Goal: Download file/media

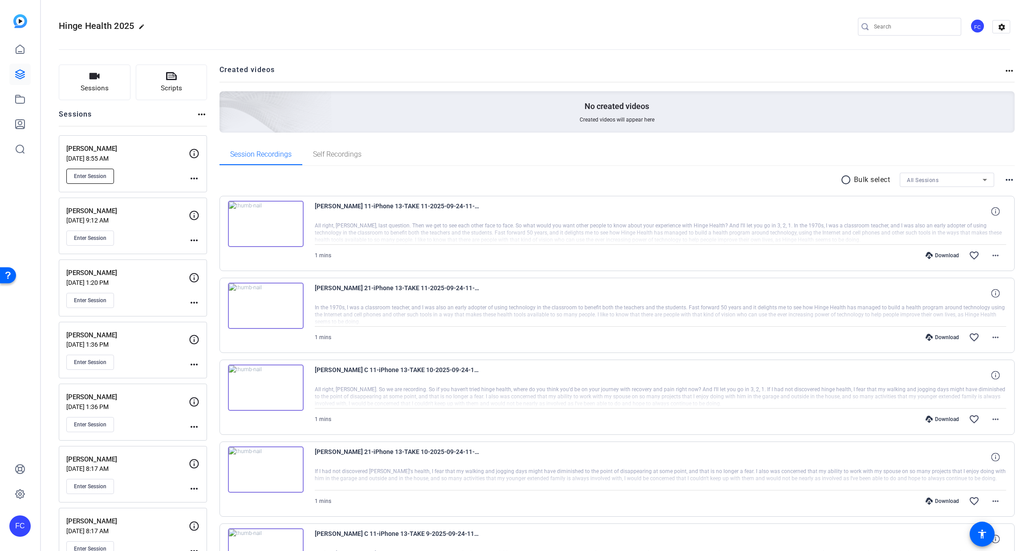
click at [93, 175] on span "Enter Session" at bounding box center [90, 176] width 33 height 7
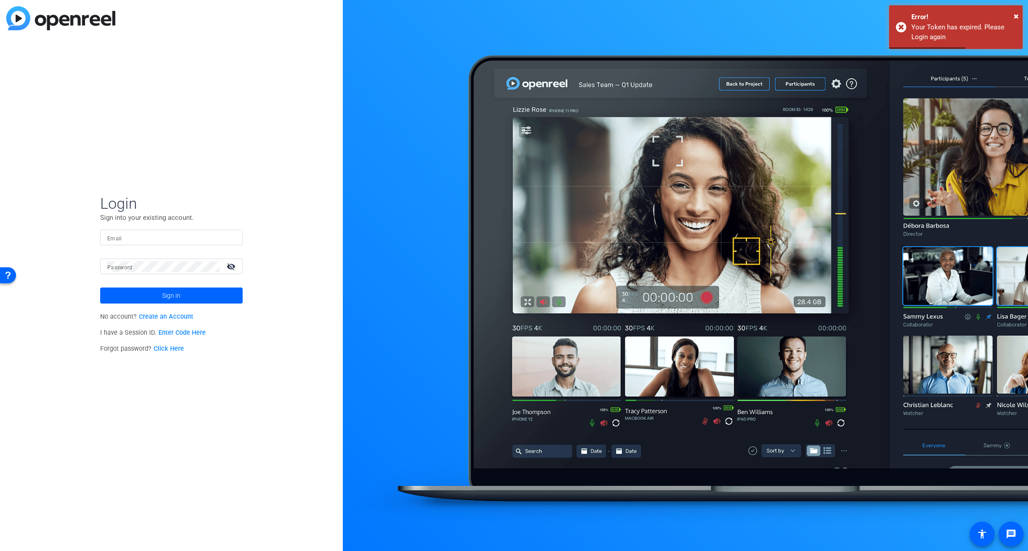
click at [143, 246] on mat-form-field "Email" at bounding box center [171, 244] width 142 height 29
click at [142, 238] on input "Email" at bounding box center [171, 237] width 128 height 11
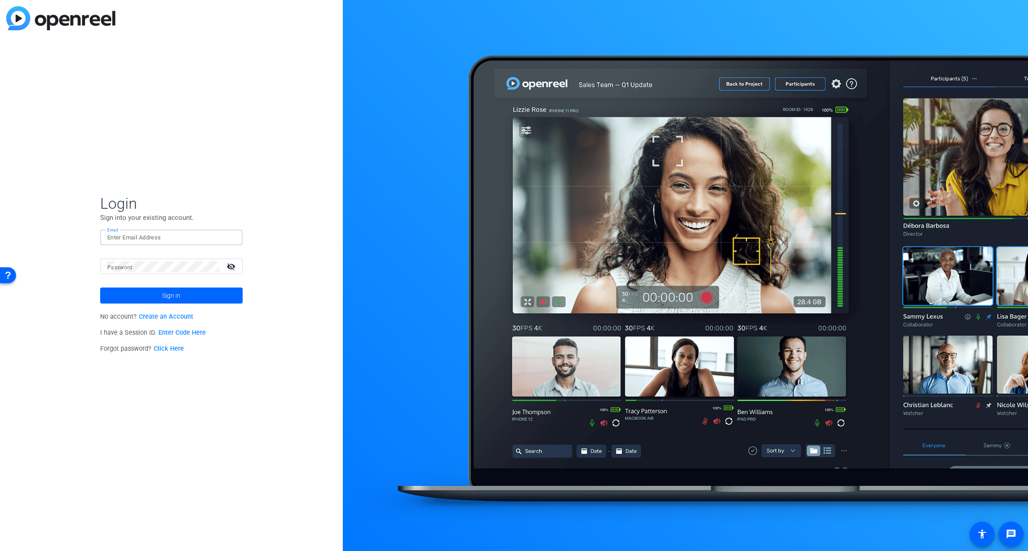
click at [141, 237] on input "Email" at bounding box center [171, 237] width 128 height 11
type input "[PERSON_NAME][EMAIL_ADDRESS][PERSON_NAME][DOMAIN_NAME]"
click at [175, 297] on span "Sign in" at bounding box center [171, 295] width 18 height 22
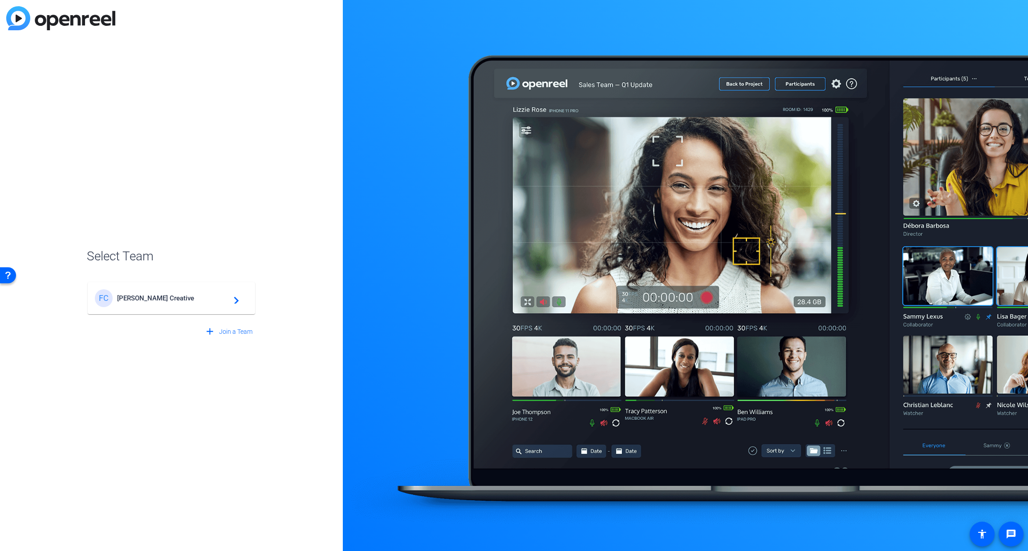
click at [151, 297] on span "[PERSON_NAME] Creative" at bounding box center [172, 298] width 111 height 8
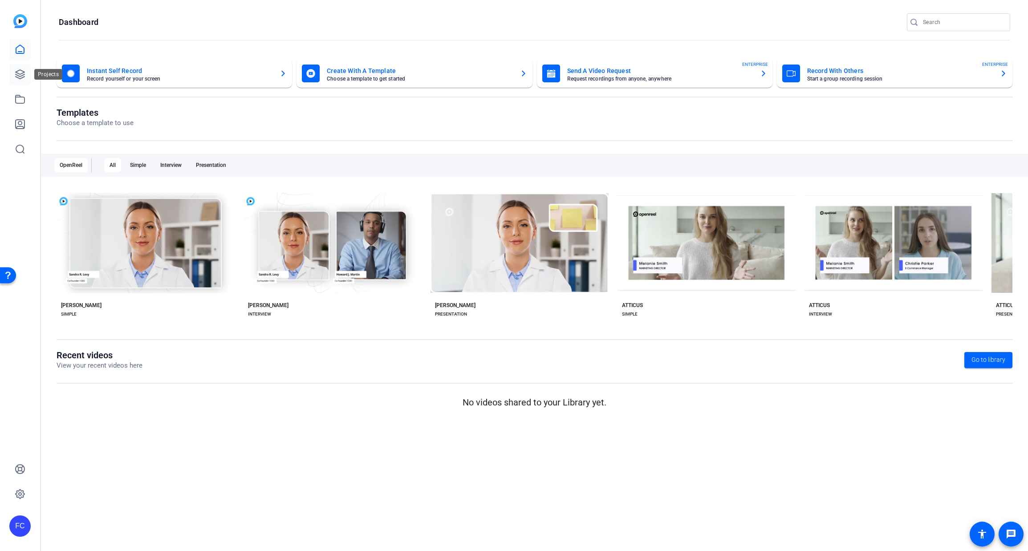
click at [22, 73] on icon at bounding box center [20, 74] width 9 height 9
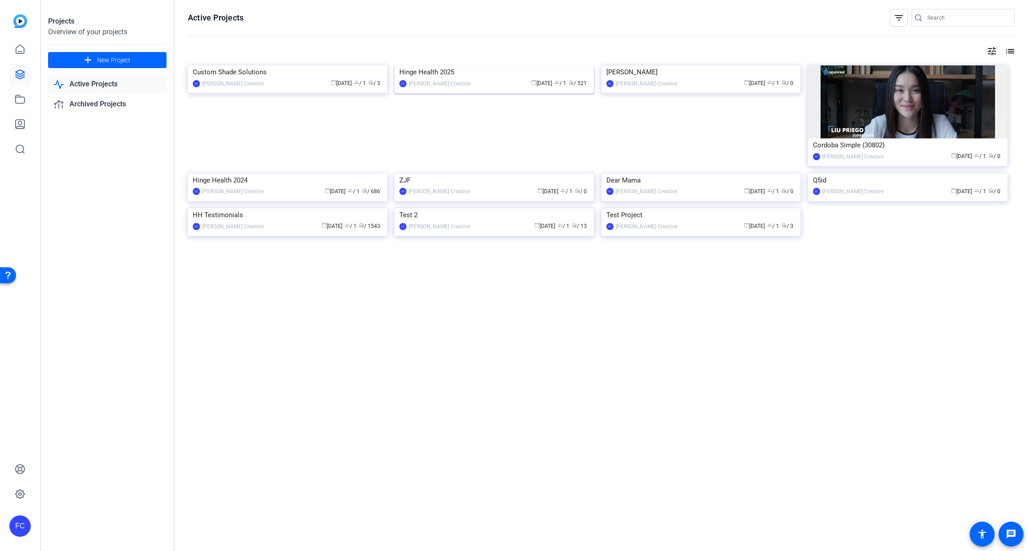
click at [511, 65] on img at bounding box center [493, 65] width 199 height 0
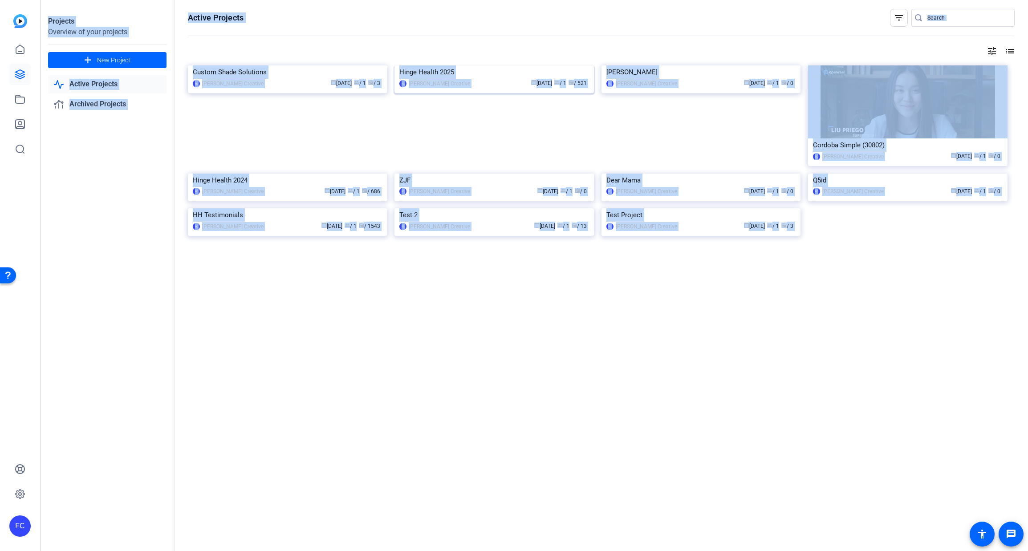
click at [511, 105] on div "Projects Overview of your projects add New Project Active Projects Archived Pro…" at bounding box center [534, 275] width 987 height 551
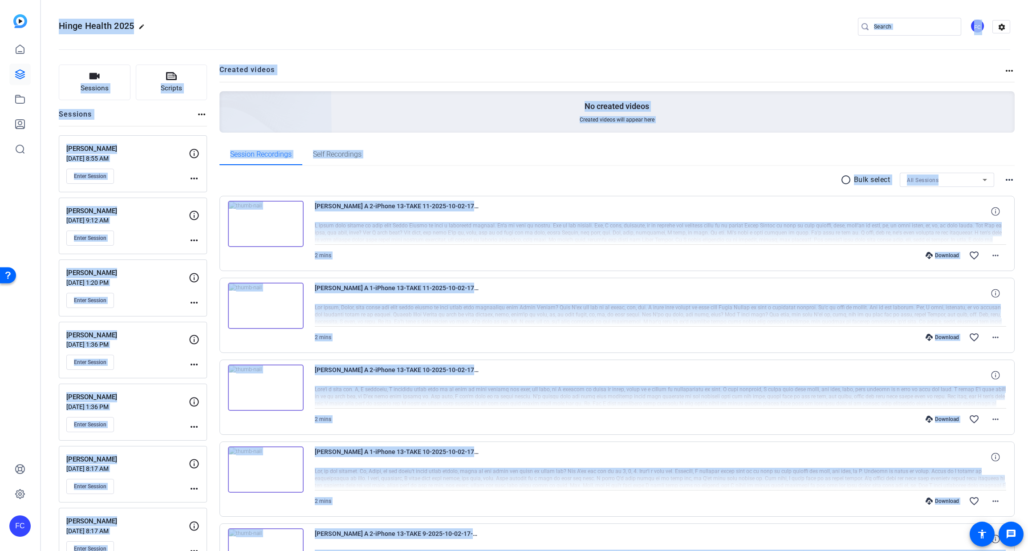
click at [167, 169] on div "Enter Session" at bounding box center [127, 176] width 122 height 15
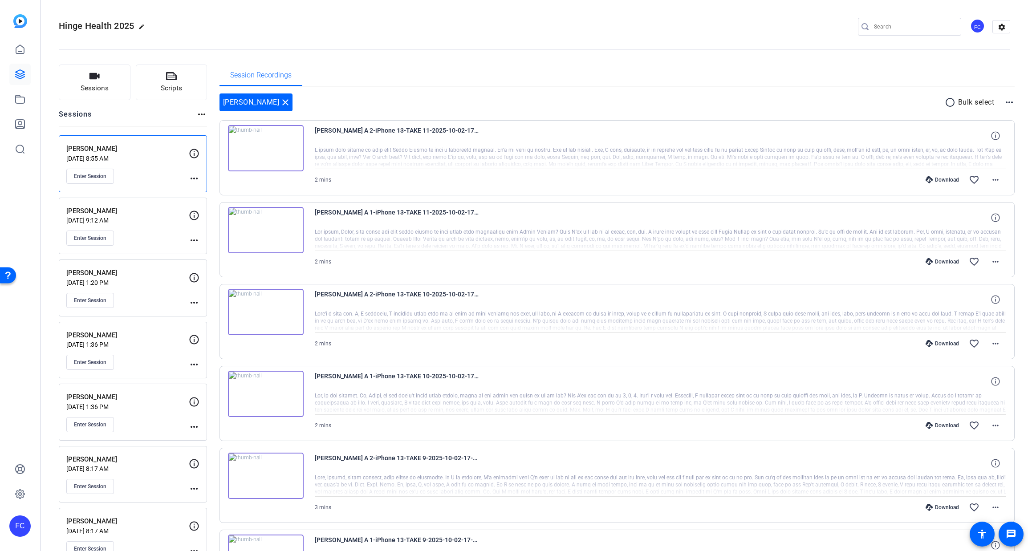
click at [249, 242] on img at bounding box center [266, 230] width 76 height 46
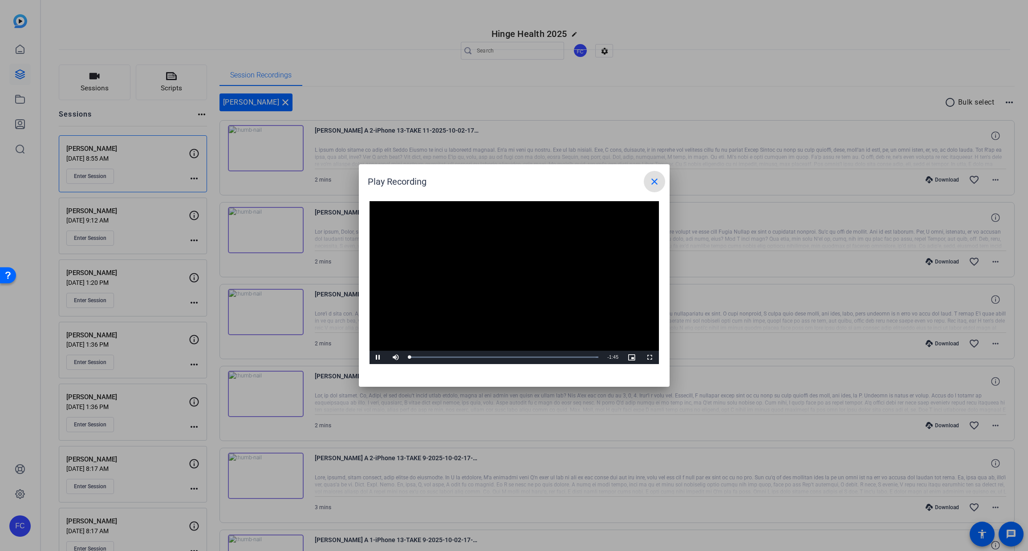
click at [512, 282] on video "Video Player" at bounding box center [514, 282] width 289 height 163
click at [461, 358] on div "Loaded : 100.00% 0:28 0:00" at bounding box center [504, 357] width 189 height 2
click at [494, 358] on div "Loaded : 100.00% 0:44 0:28" at bounding box center [504, 357] width 189 height 2
click at [526, 356] on div "Loaded : 100.00% 1:04 0:46" at bounding box center [504, 357] width 189 height 2
click at [565, 358] on div "Loaded : 100.00% 1:26 1:04" at bounding box center [504, 357] width 189 height 2
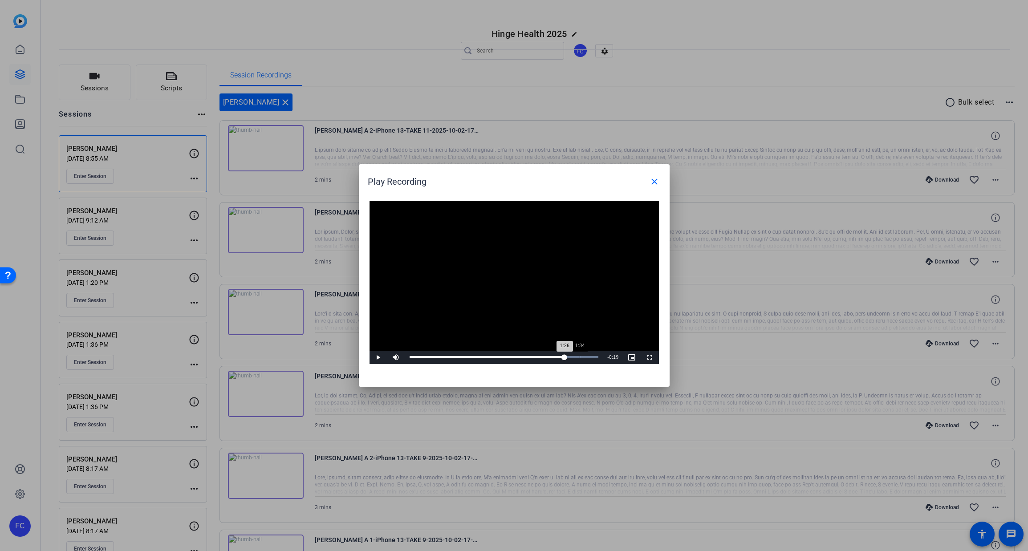
click at [579, 356] on div "Loaded : 100.00% 1:34 1:26" at bounding box center [504, 357] width 189 height 2
click at [656, 181] on mat-icon "close" at bounding box center [654, 181] width 11 height 11
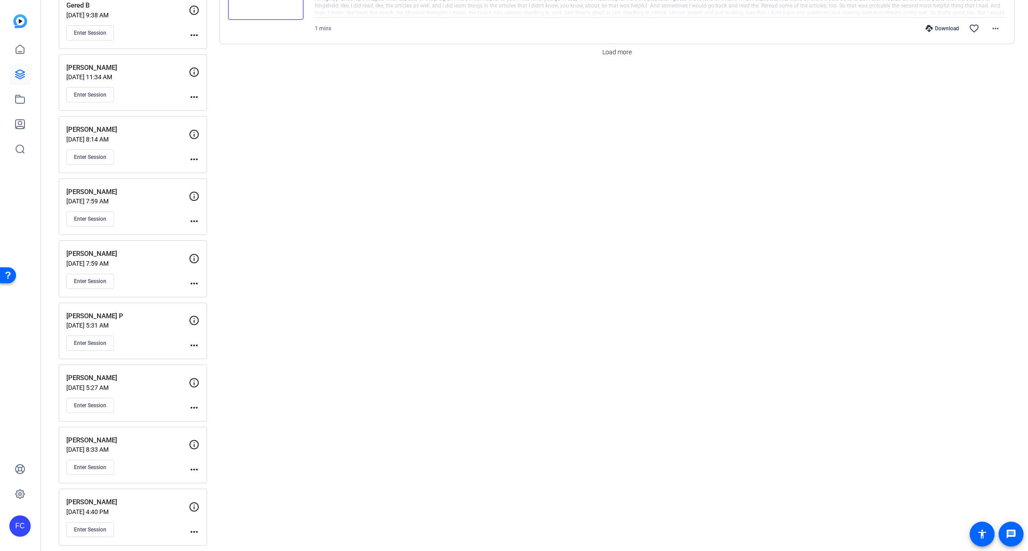
scroll to position [894, 0]
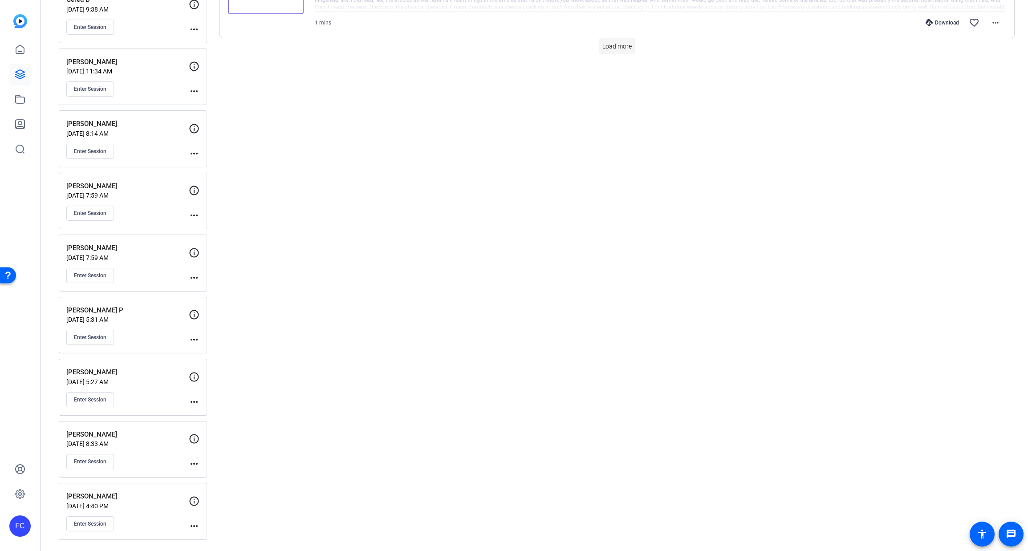
click at [615, 47] on span "Load more" at bounding box center [616, 46] width 29 height 9
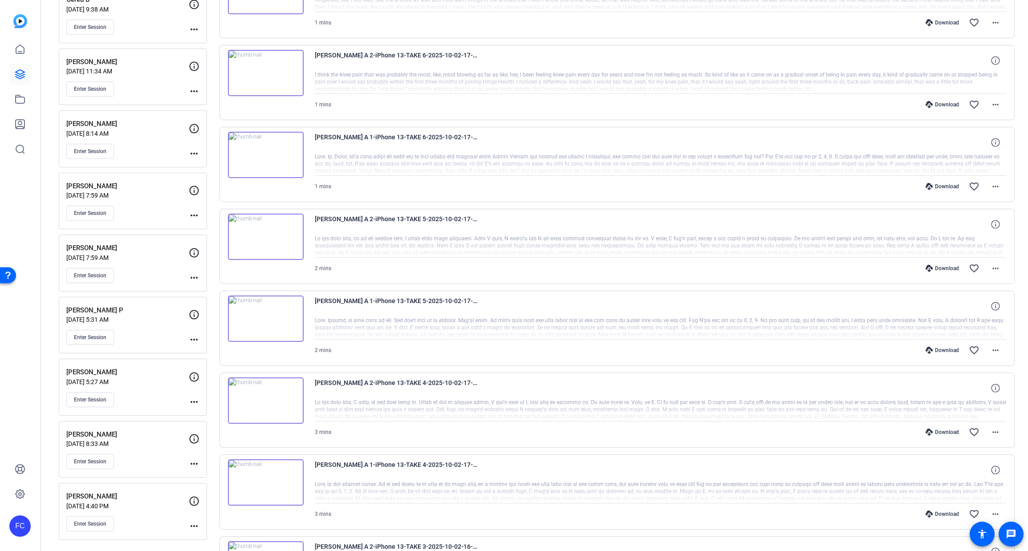
scroll to position [1256, 0]
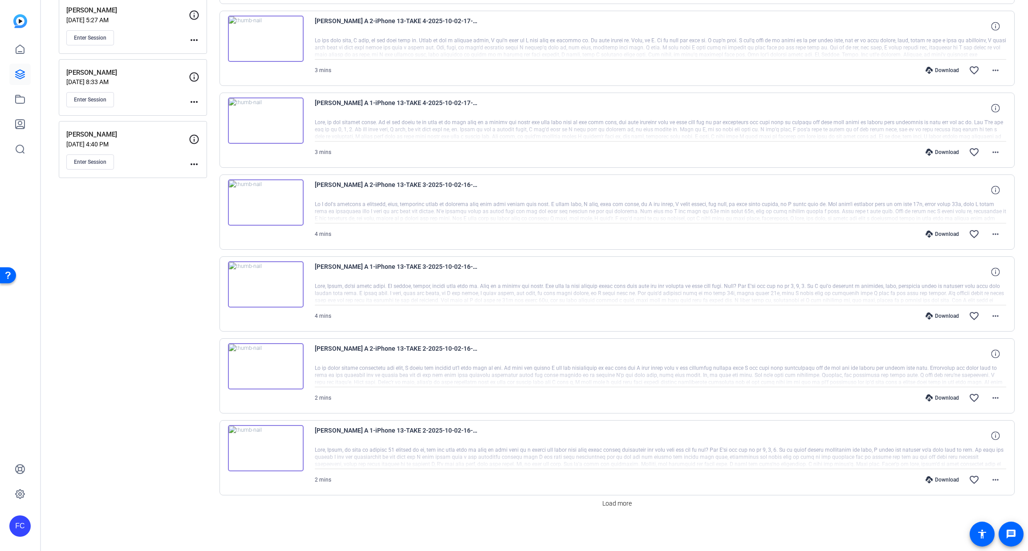
click at [278, 459] on img at bounding box center [266, 448] width 76 height 46
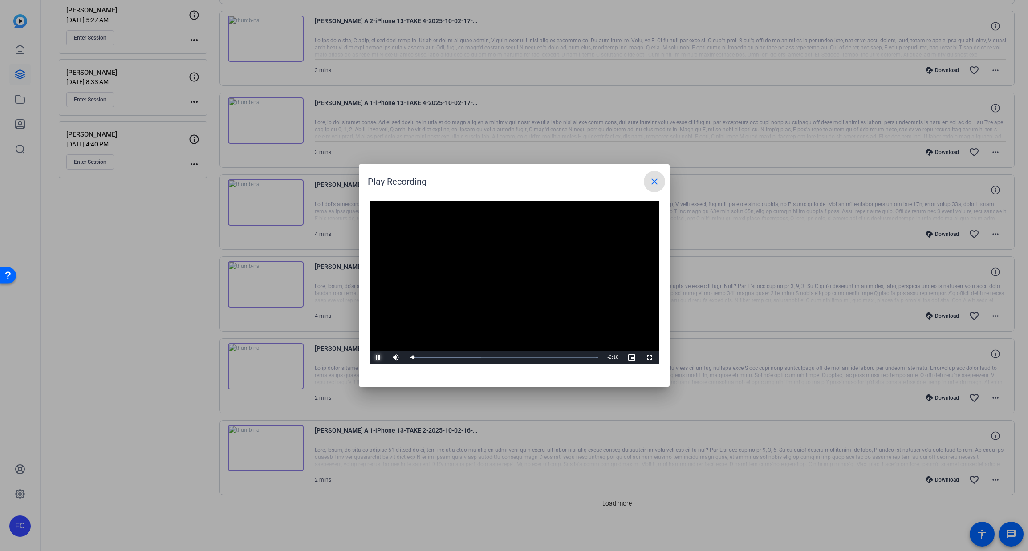
click at [377, 358] on span "Video Player" at bounding box center [379, 358] width 18 height 0
click at [654, 181] on mat-icon "close" at bounding box center [654, 181] width 11 height 11
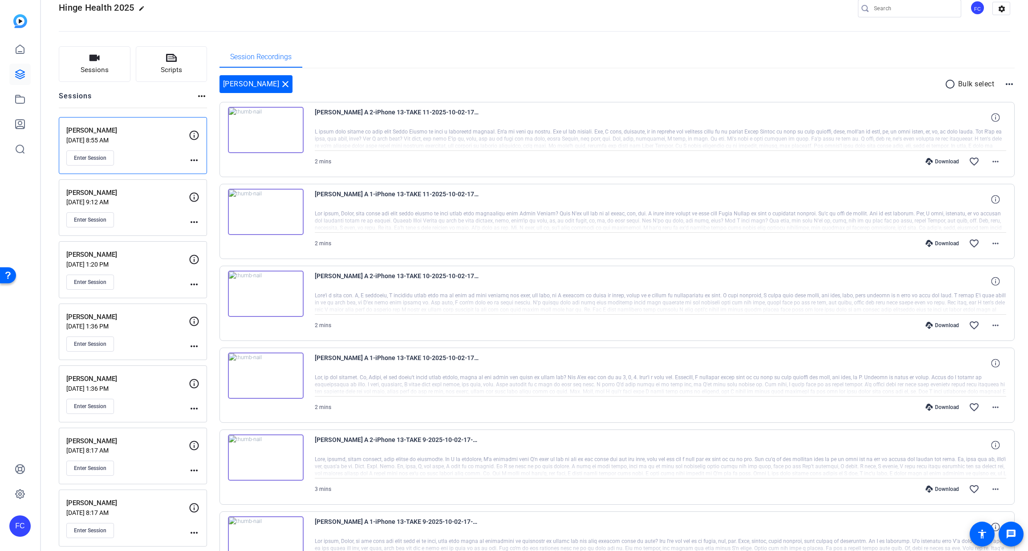
scroll to position [0, 0]
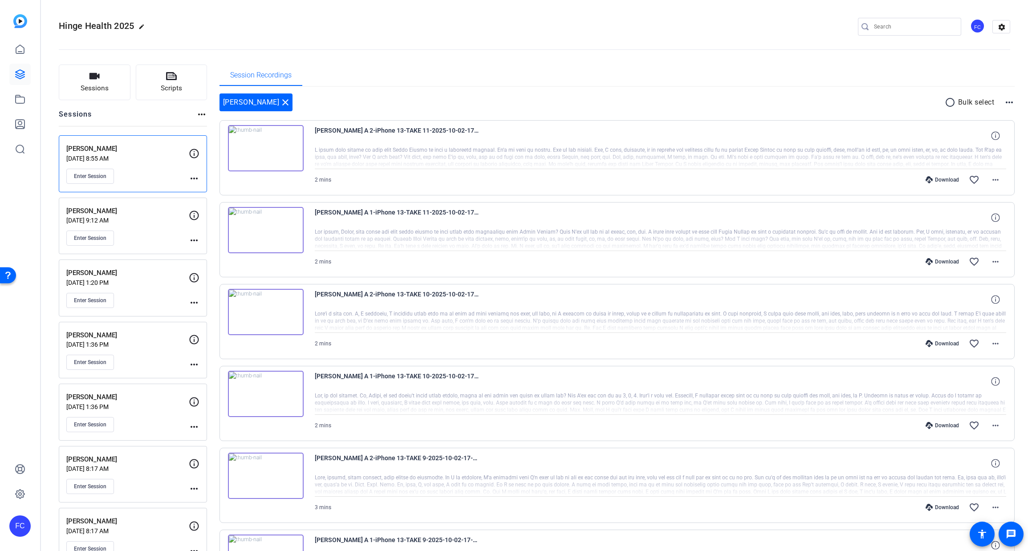
click at [274, 242] on img at bounding box center [266, 230] width 76 height 46
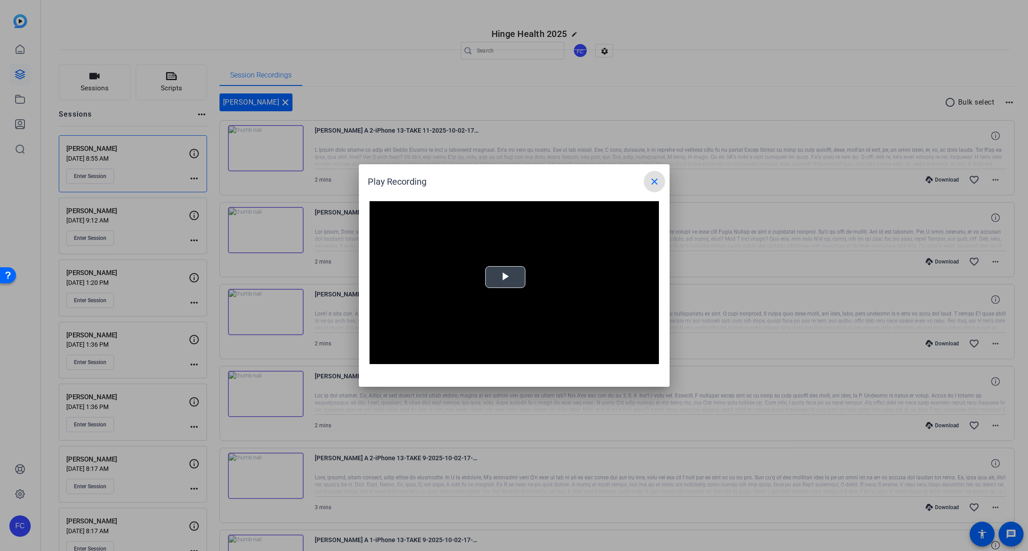
click at [505, 277] on span "Video Player" at bounding box center [505, 277] width 0 height 0
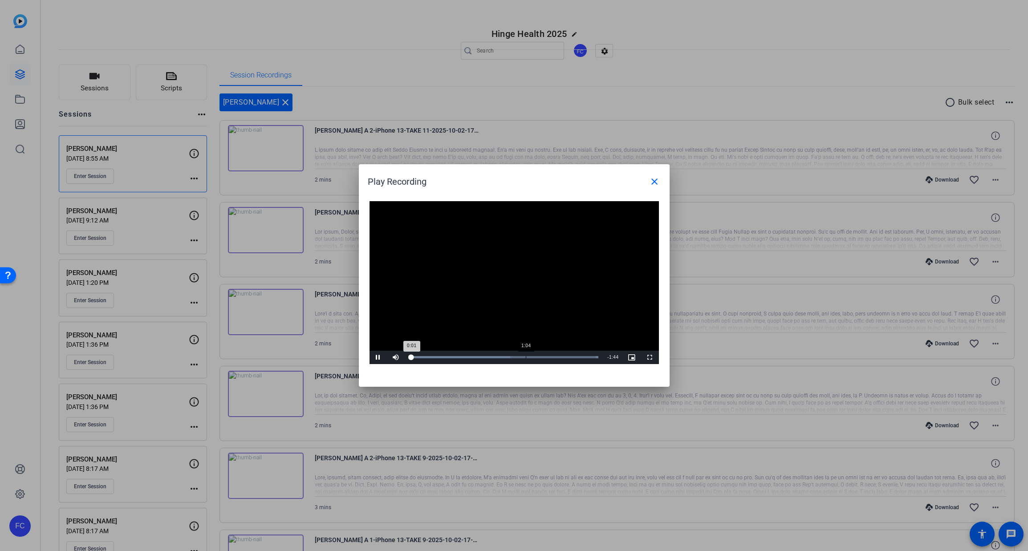
click at [525, 358] on div "Loaded : 100.00% 1:04 0:01" at bounding box center [504, 357] width 189 height 2
click at [562, 356] on div "1:24" at bounding box center [562, 357] width 0 height 2
click at [585, 357] on div "Loaded : 100.00% 1:37 1:24" at bounding box center [504, 357] width 189 height 2
click at [655, 180] on mat-icon "close" at bounding box center [654, 181] width 11 height 11
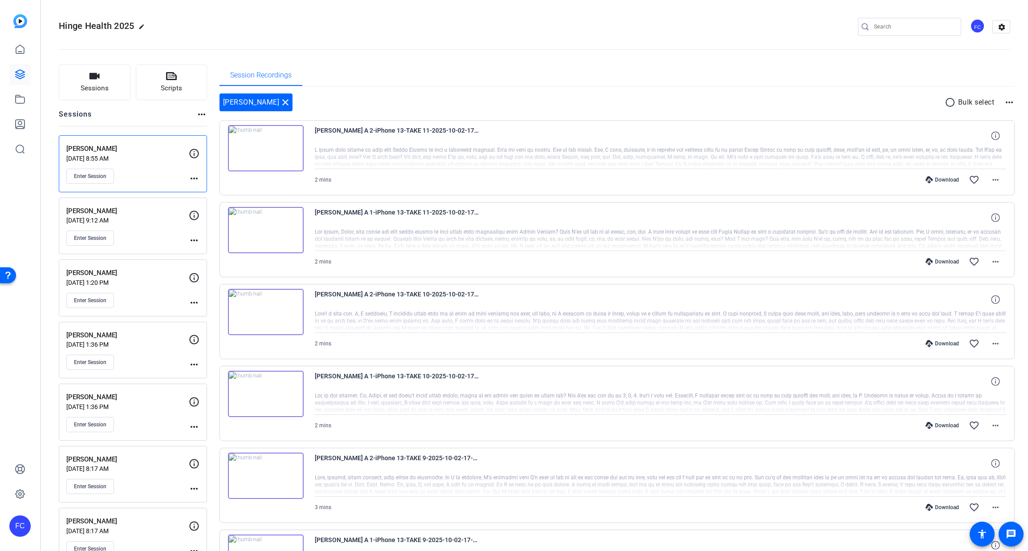
click at [267, 248] on img at bounding box center [266, 230] width 76 height 46
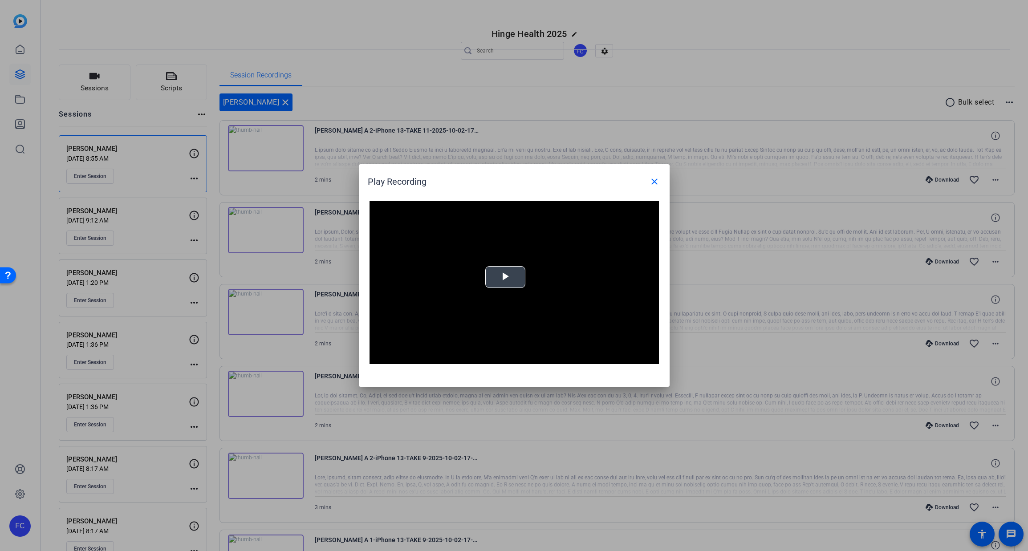
click at [505, 277] on span "Video Player" at bounding box center [505, 277] width 0 height 0
click at [539, 357] on div "Loaded : 100.00% 1:12 1:12" at bounding box center [504, 357] width 189 height 2
click at [575, 356] on div "Loaded : 100.00% 1:32 1:12" at bounding box center [504, 357] width 189 height 2
click at [656, 180] on mat-icon "close" at bounding box center [654, 181] width 11 height 11
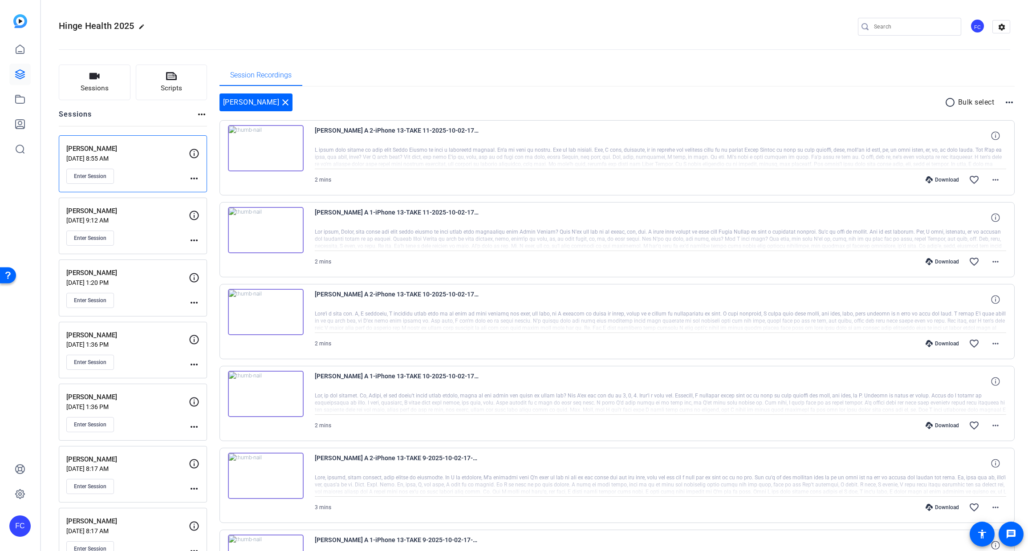
scroll to position [0, 0]
click at [943, 260] on div "Download" at bounding box center [942, 261] width 42 height 7
